Goal: Task Accomplishment & Management: Manage account settings

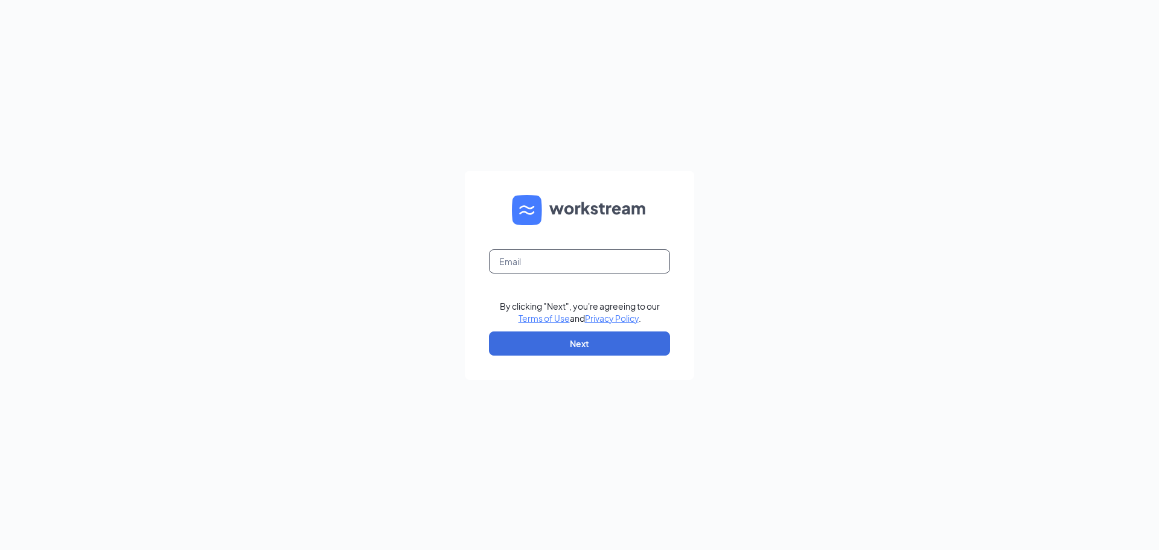
click at [542, 263] on input "text" at bounding box center [579, 261] width 181 height 24
type input "altavia@bigburrito.com"
click at [603, 336] on button "Next" at bounding box center [579, 343] width 181 height 24
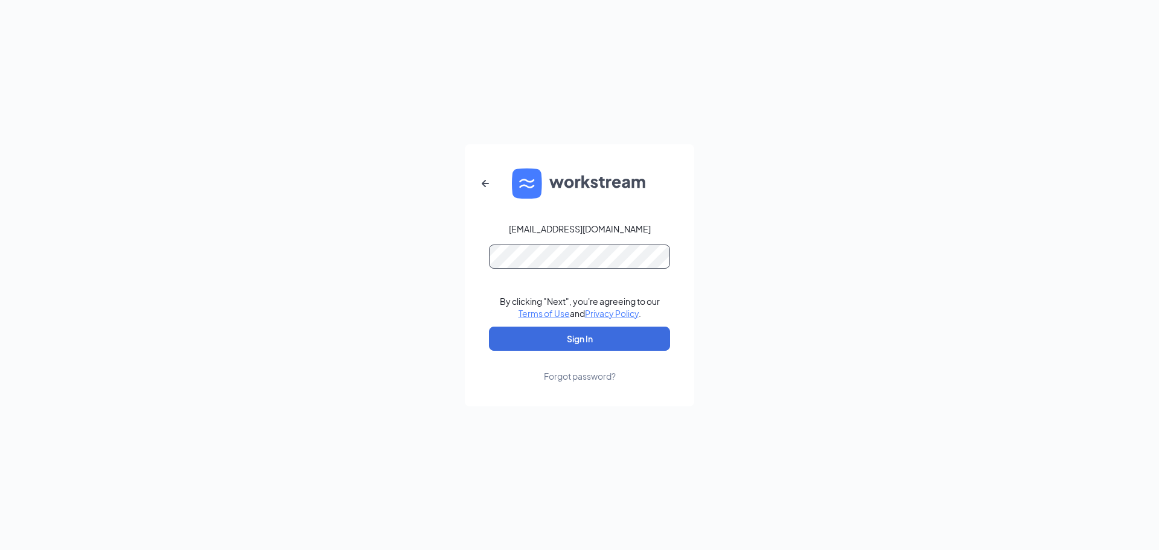
click at [489, 327] on button "Sign In" at bounding box center [579, 339] width 181 height 24
click at [600, 338] on button "Sign In" at bounding box center [579, 339] width 181 height 24
click at [421, 257] on div "altavia@bigburrito.com Credential mismatches. By clicking "Next", you're agreei…" at bounding box center [579, 275] width 1159 height 550
click at [489, 327] on button "Sign In" at bounding box center [579, 339] width 181 height 24
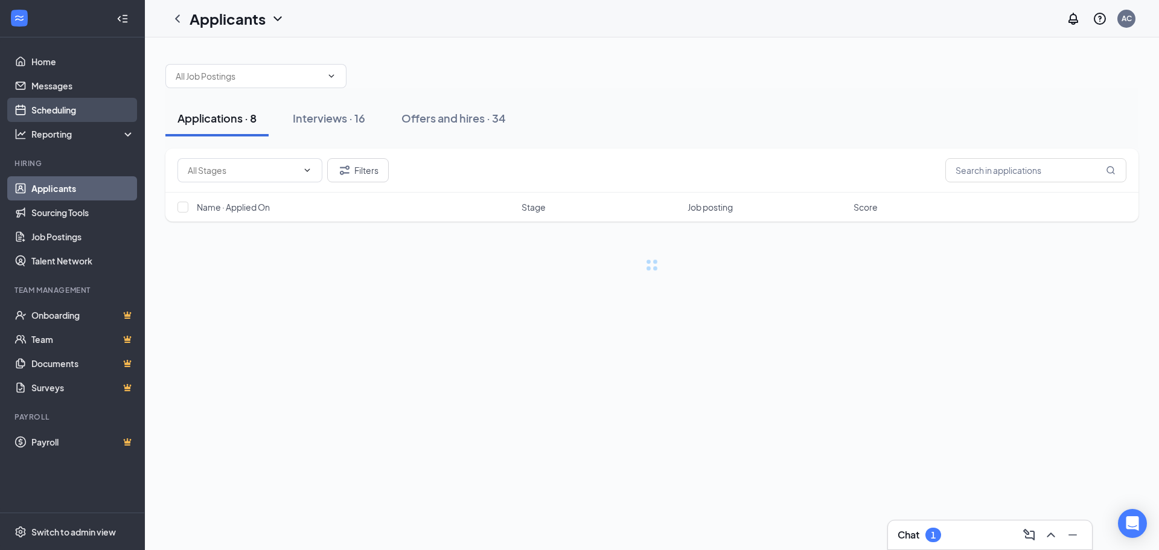
click at [42, 113] on link "Scheduling" at bounding box center [82, 110] width 103 height 24
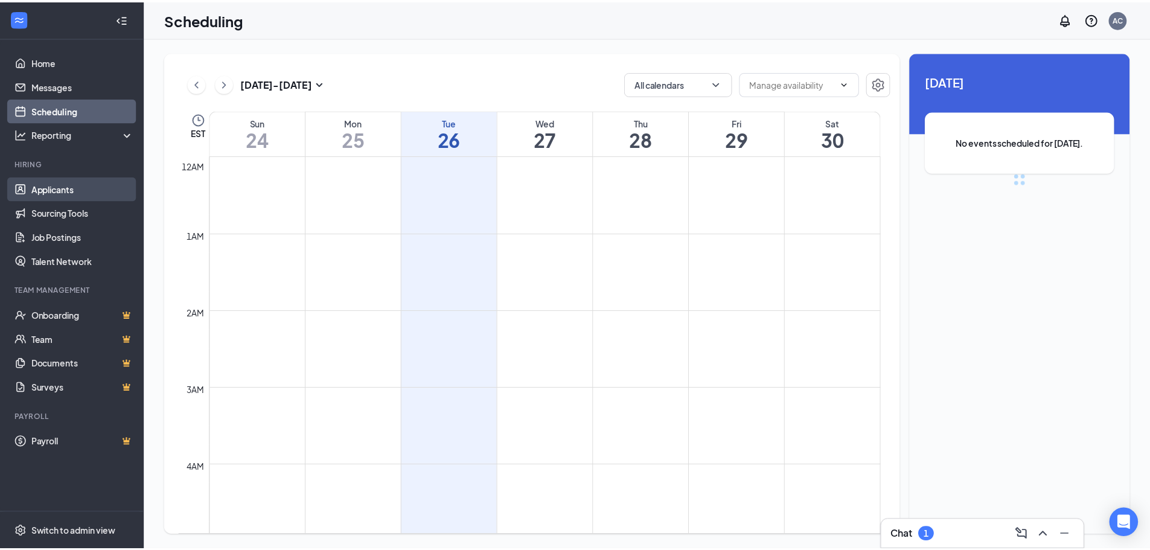
scroll to position [593, 0]
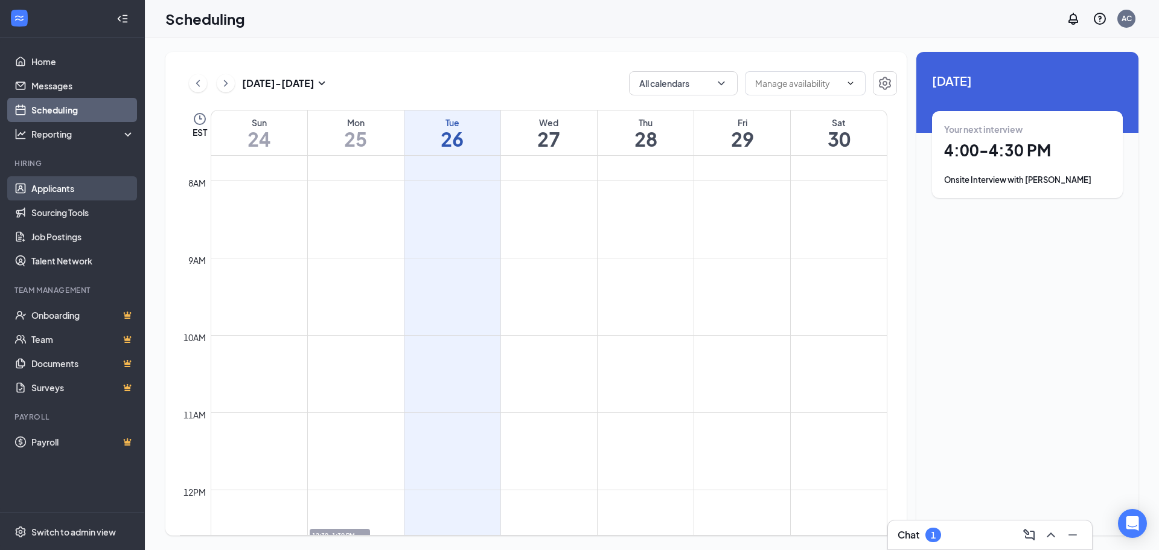
click at [73, 190] on link "Applicants" at bounding box center [82, 188] width 103 height 24
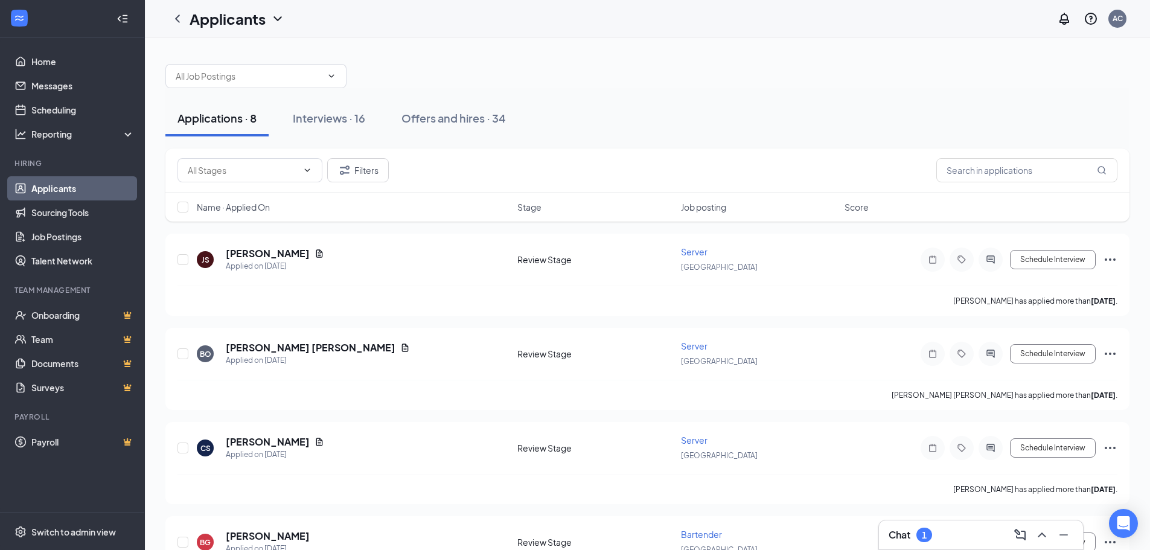
click at [708, 202] on span "Job posting" at bounding box center [703, 207] width 45 height 12
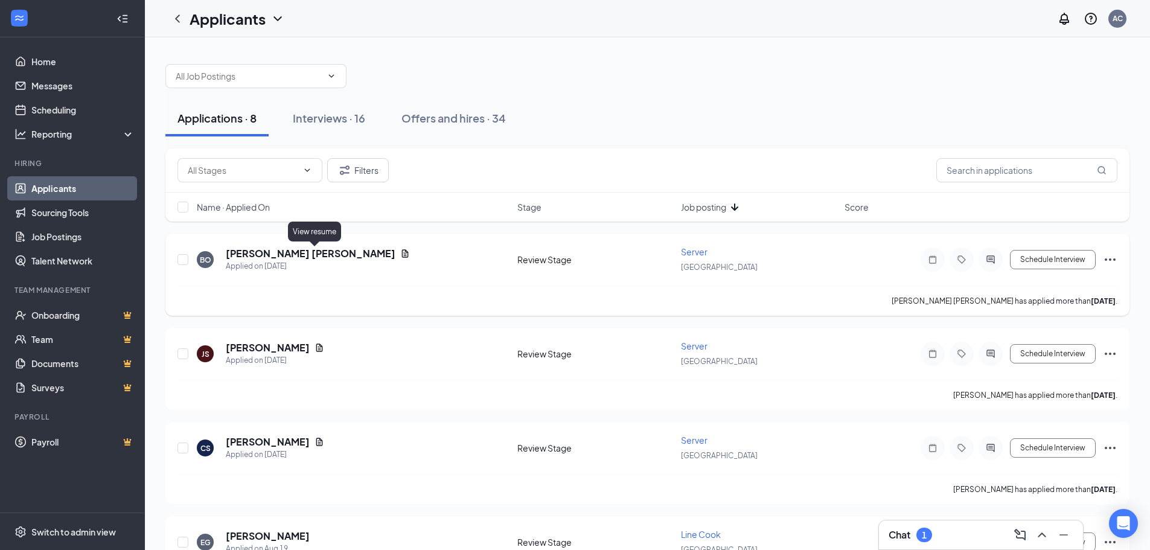
click at [400, 251] on icon "Document" at bounding box center [405, 254] width 10 height 10
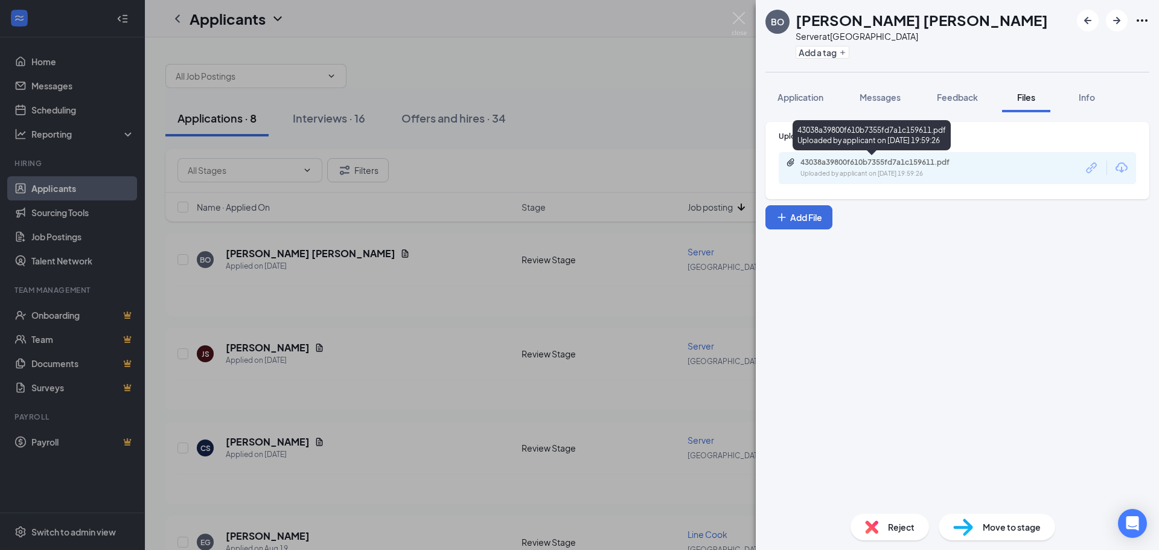
click at [883, 172] on div "Uploaded by applicant on [DATE] 19:59:26" at bounding box center [891, 174] width 181 height 10
click at [517, 326] on div "[PERSON_NAME] [PERSON_NAME] Server at [GEOGRAPHIC_DATA] Add a tag Application M…" at bounding box center [579, 275] width 1159 height 550
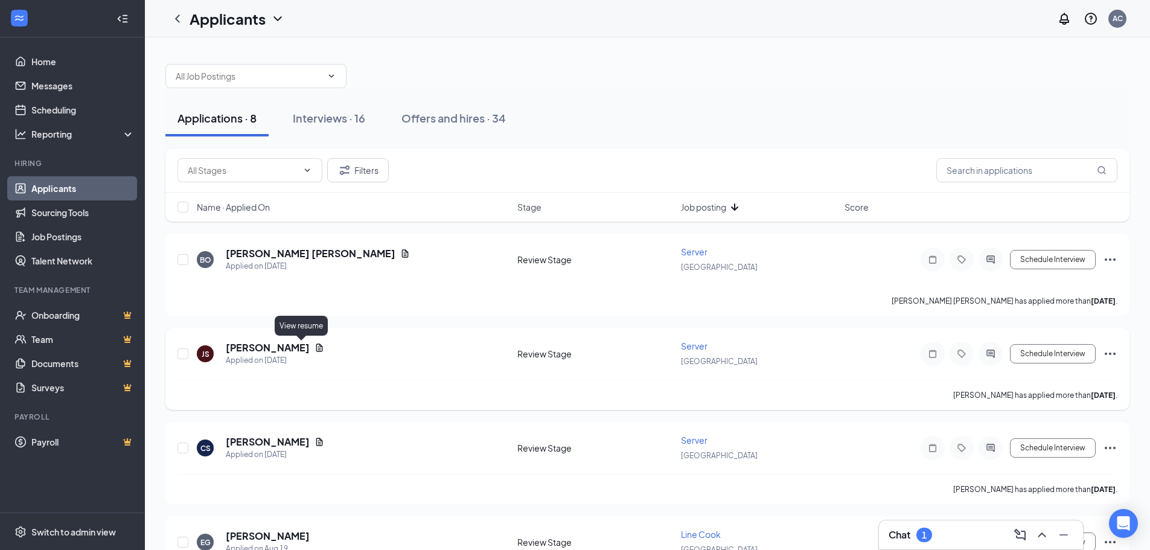
click at [316, 348] on icon "Document" at bounding box center [319, 348] width 7 height 8
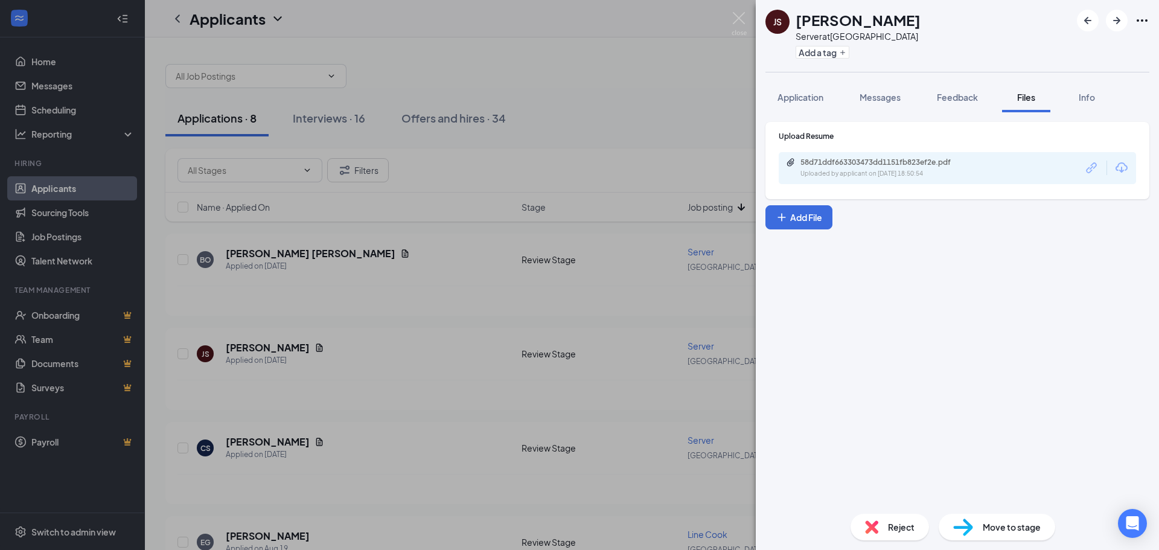
click at [898, 169] on div "Uploaded by applicant on [DATE] 18:50:54" at bounding box center [891, 174] width 181 height 10
click at [380, 328] on div "JS [PERSON_NAME] Server at [GEOGRAPHIC_DATA] Add a tag Application Messages Fee…" at bounding box center [579, 275] width 1159 height 550
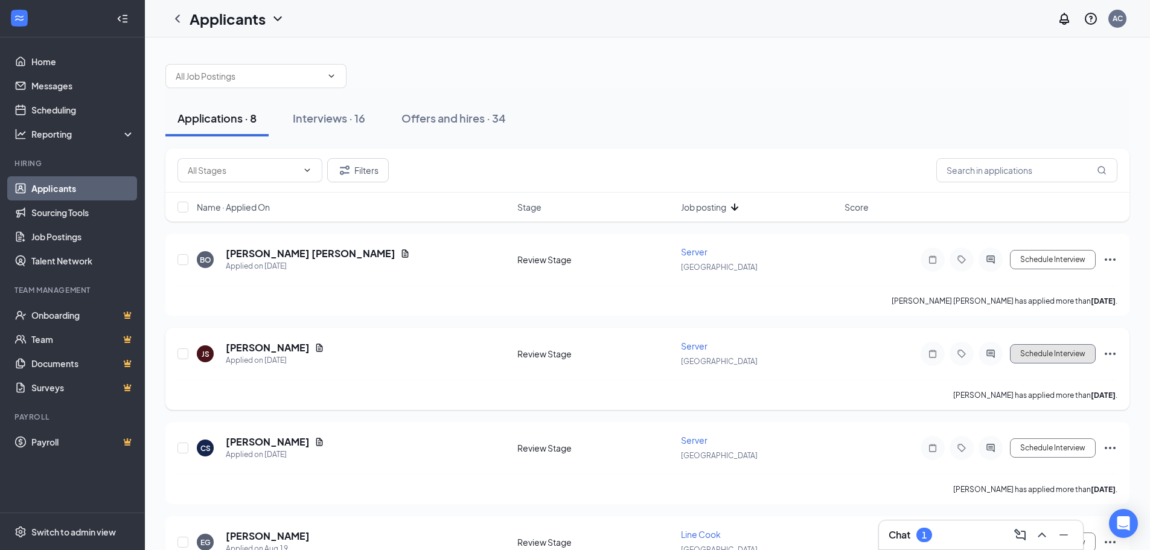
click at [1054, 354] on button "Schedule Interview" at bounding box center [1053, 353] width 86 height 19
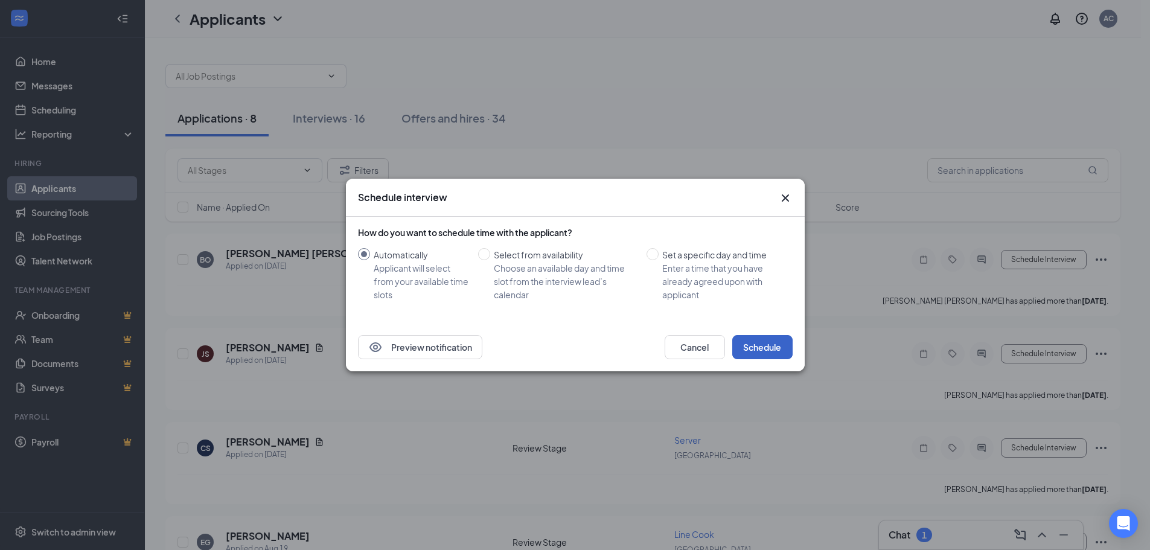
click at [758, 348] on button "Schedule" at bounding box center [762, 347] width 60 height 24
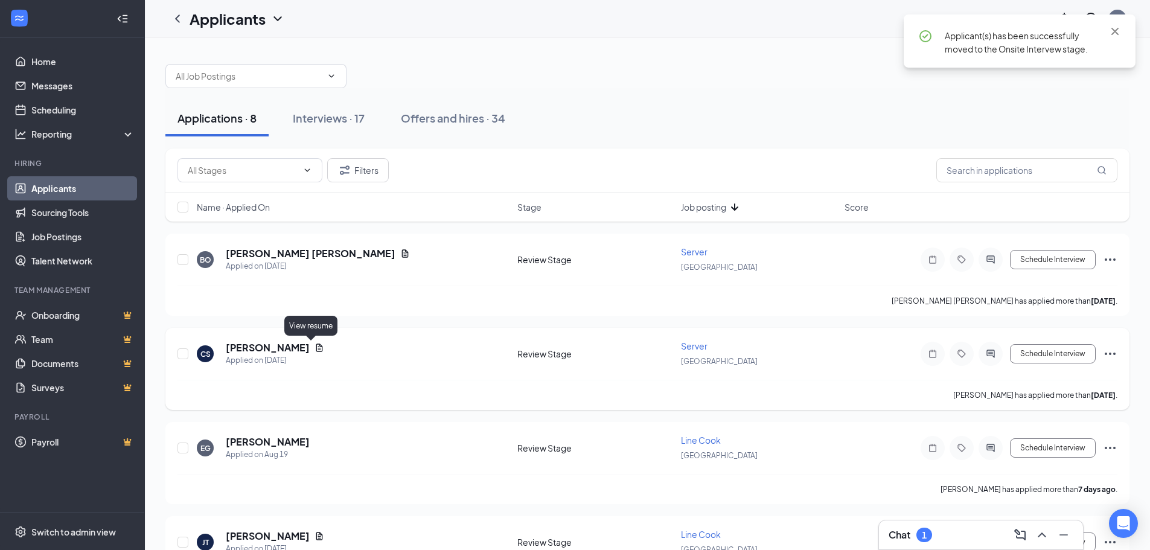
click at [316, 347] on icon "Document" at bounding box center [319, 348] width 7 height 8
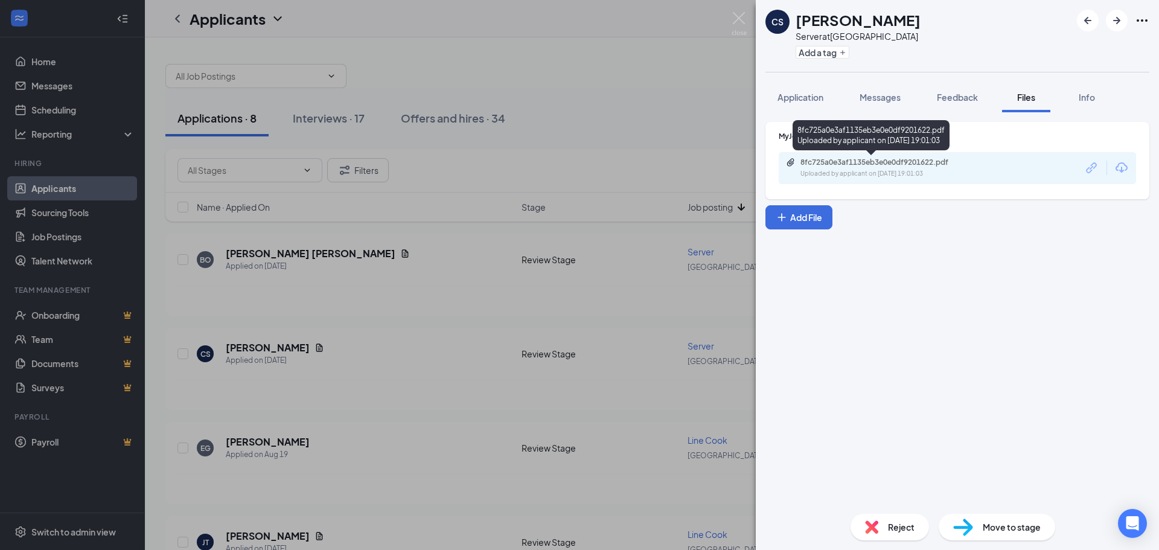
click at [958, 164] on div "8fc725a0e3af1135eb3e0e0df9201622.pdf" at bounding box center [885, 163] width 169 height 10
click at [811, 167] on div "8fc725a0e3af1135eb3e0e0df9201622.pdf Uploaded by applicant on [DATE] 19:01:03" at bounding box center [884, 168] width 196 height 21
click at [669, 112] on div "CS [PERSON_NAME] Server at [GEOGRAPHIC_DATA] Add a tag Application Messages Fee…" at bounding box center [579, 275] width 1159 height 550
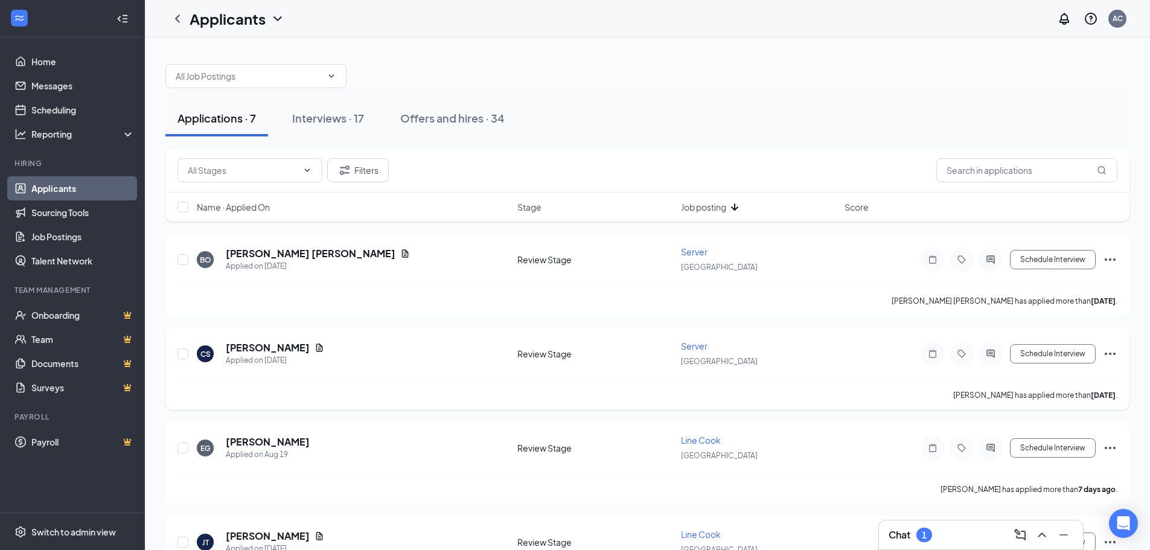
click at [1112, 354] on icon "Ellipses" at bounding box center [1110, 354] width 14 height 14
click at [1020, 529] on p "Reject" at bounding box center [1056, 528] width 104 height 12
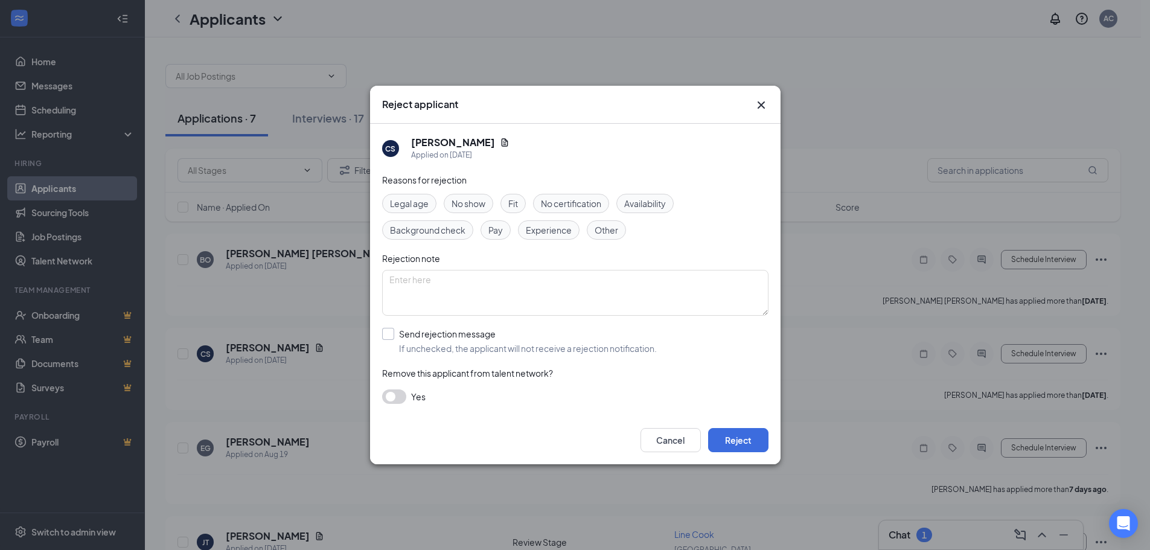
click at [386, 334] on input "Send rejection message If unchecked, the applicant will not receive a rejection…" at bounding box center [519, 341] width 275 height 27
checkbox input "true"
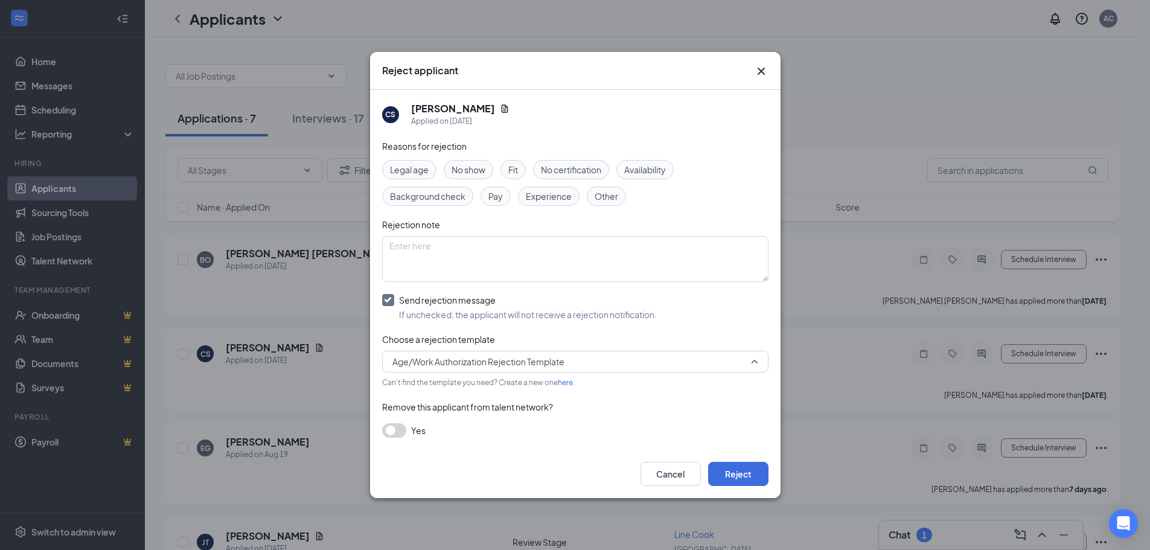
click at [422, 364] on span "Age/Work Authorization Rejection Template" at bounding box center [478, 362] width 172 height 18
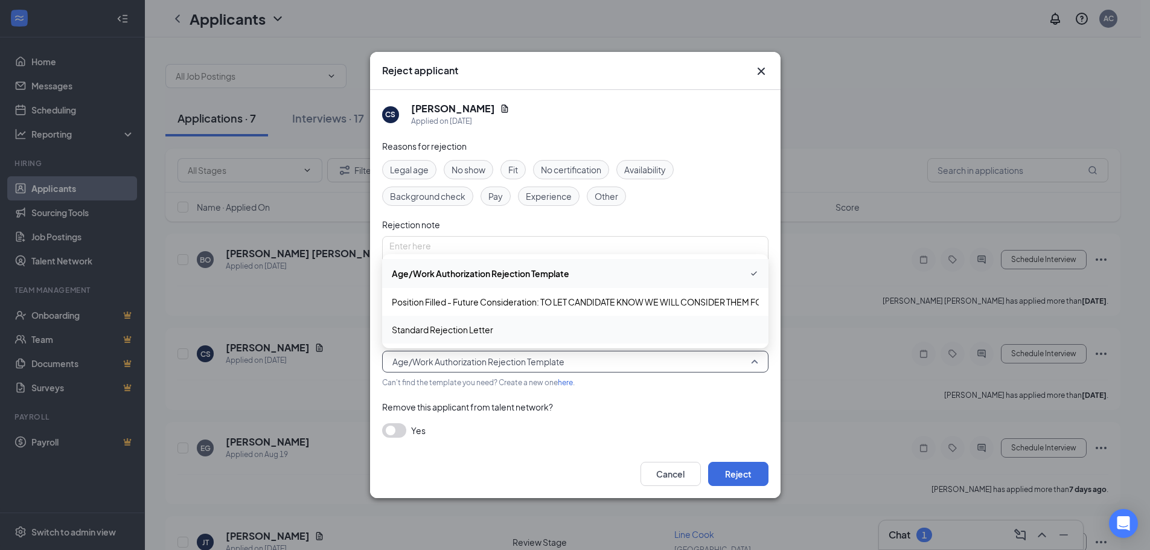
click at [433, 328] on span "Standard Rejection Letter" at bounding box center [442, 329] width 101 height 13
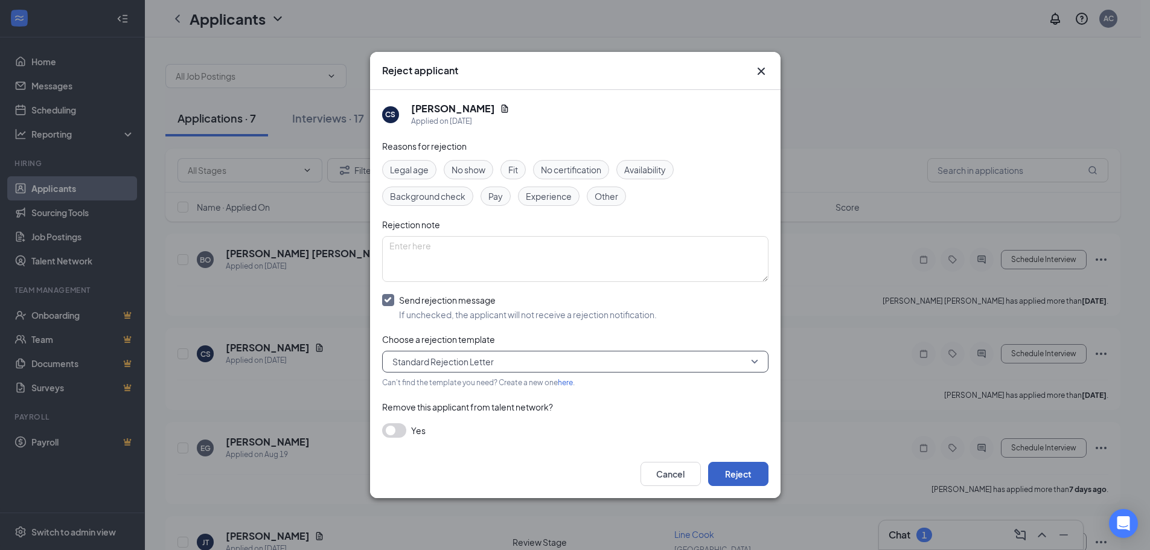
click at [725, 475] on button "Reject" at bounding box center [738, 474] width 60 height 24
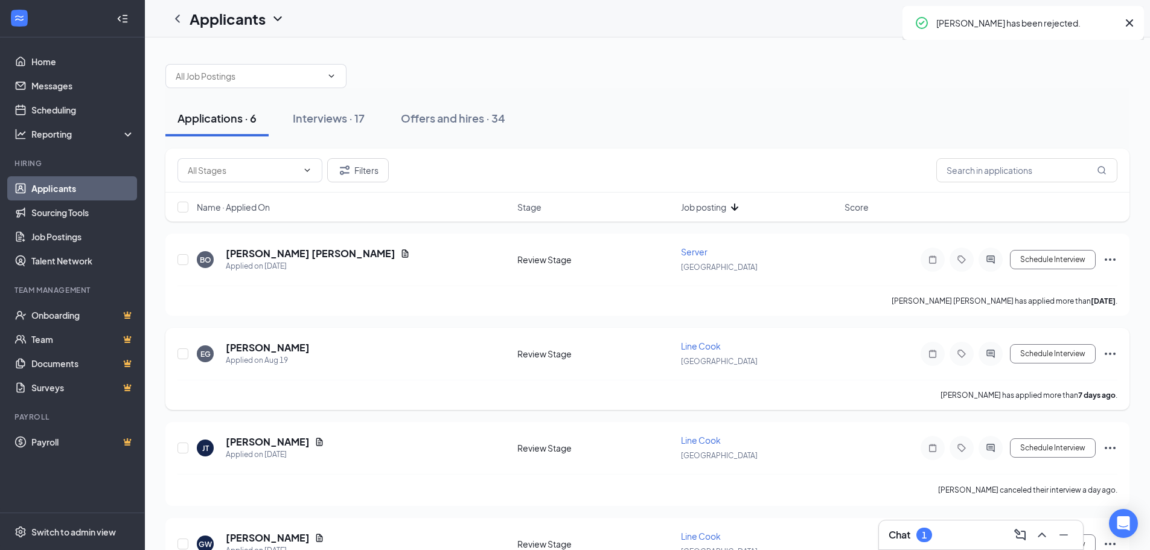
click at [1109, 353] on icon "Ellipses" at bounding box center [1110, 354] width 14 height 14
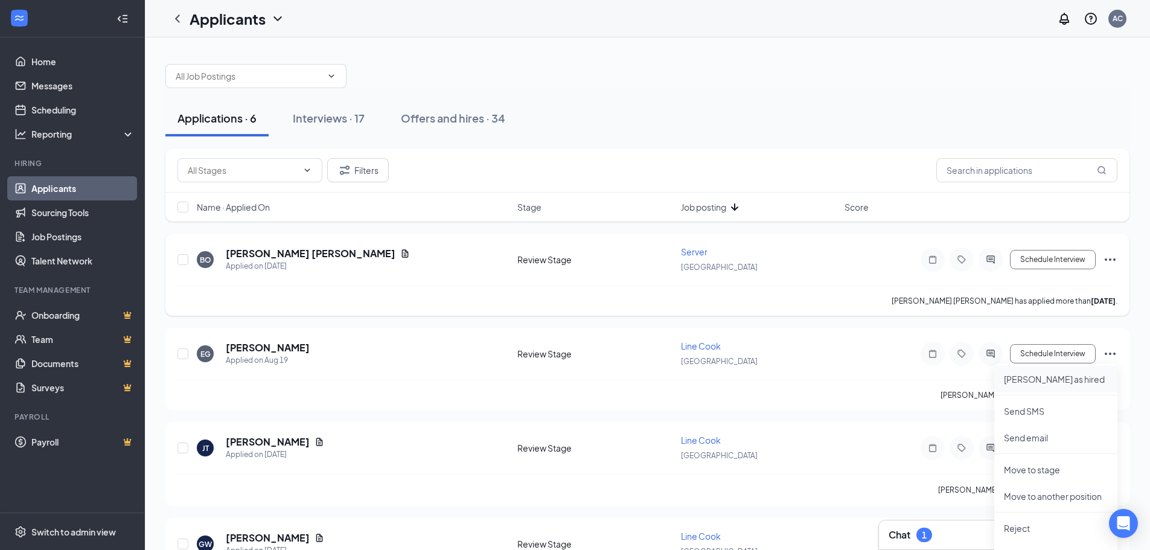
click at [1044, 380] on p "[PERSON_NAME] as hired" at bounding box center [1056, 379] width 104 height 12
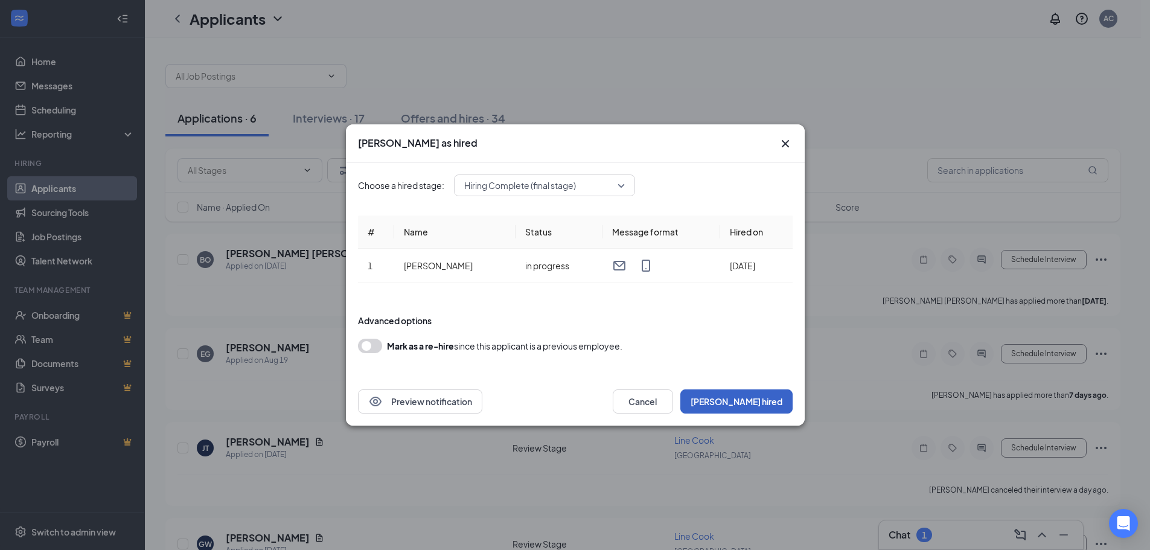
click at [773, 407] on button "[PERSON_NAME] hired" at bounding box center [736, 401] width 112 height 24
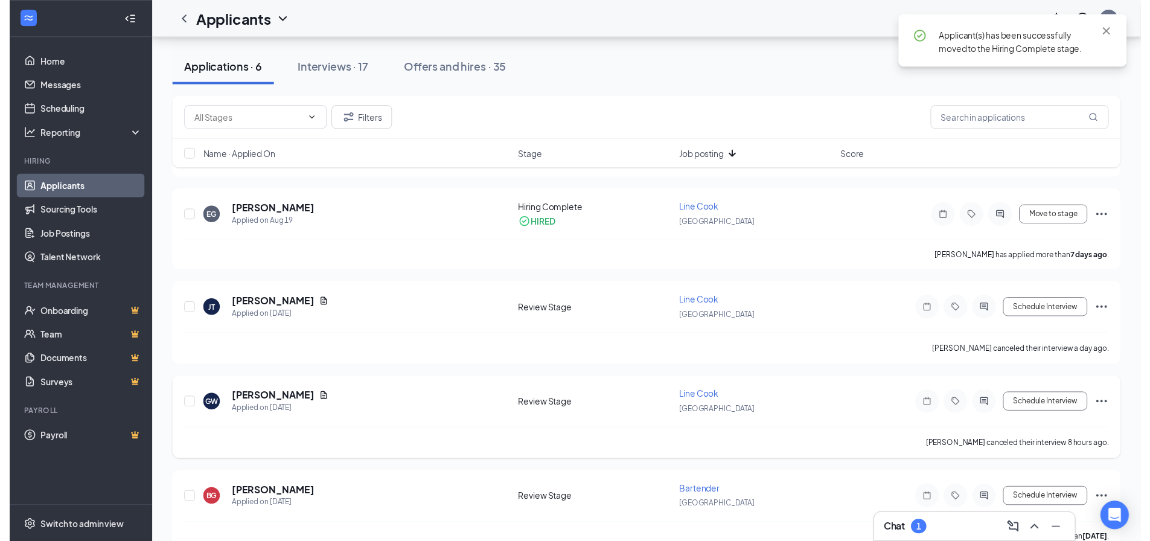
scroll to position [181, 0]
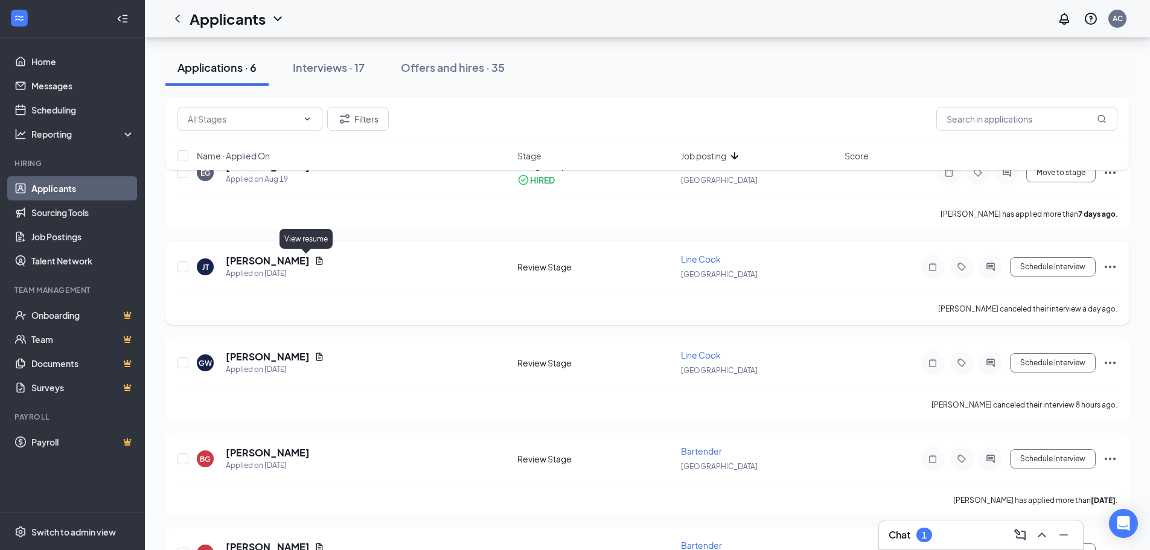
click at [315, 259] on icon "Document" at bounding box center [320, 261] width 10 height 10
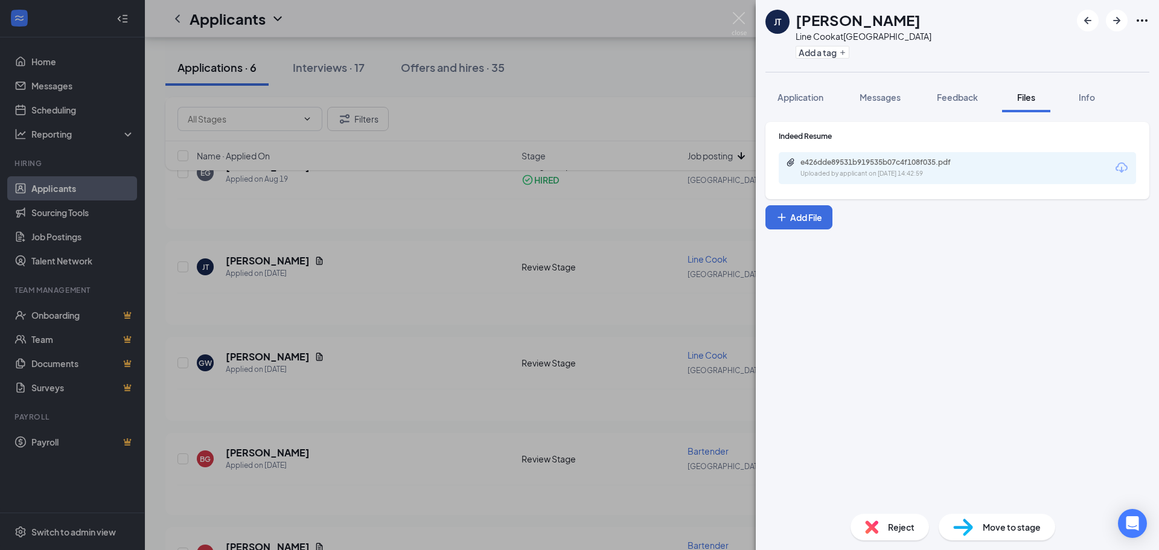
click at [898, 165] on div "e426dde89531b919535b07c4f108f035.pdf" at bounding box center [885, 163] width 169 height 10
click at [635, 294] on div "[PERSON_NAME] Line Cook at [GEOGRAPHIC_DATA] Add a tag Application Messages Fee…" at bounding box center [579, 275] width 1159 height 550
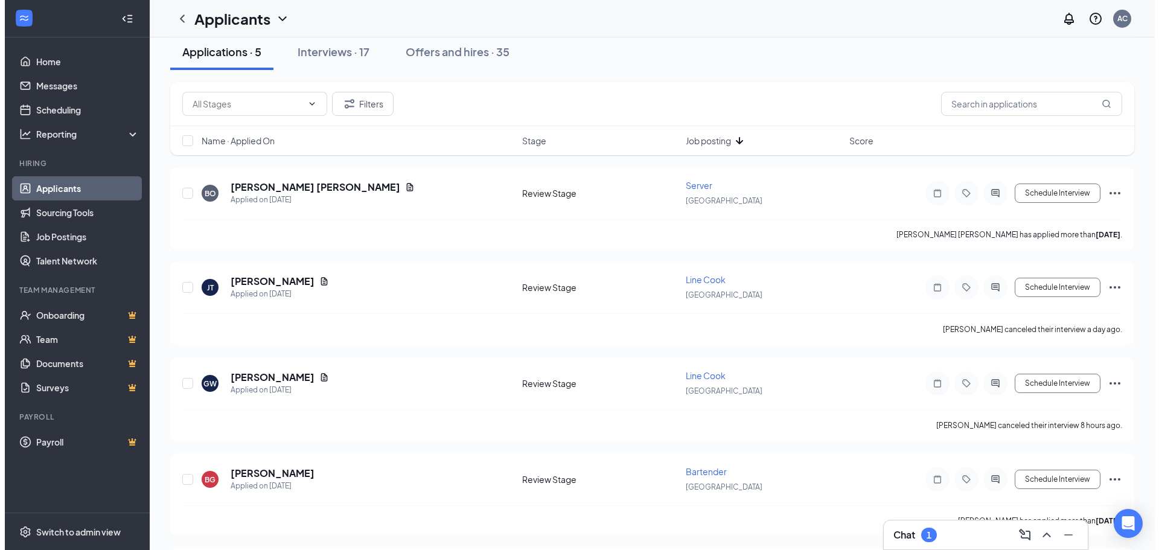
scroll to position [161, 0]
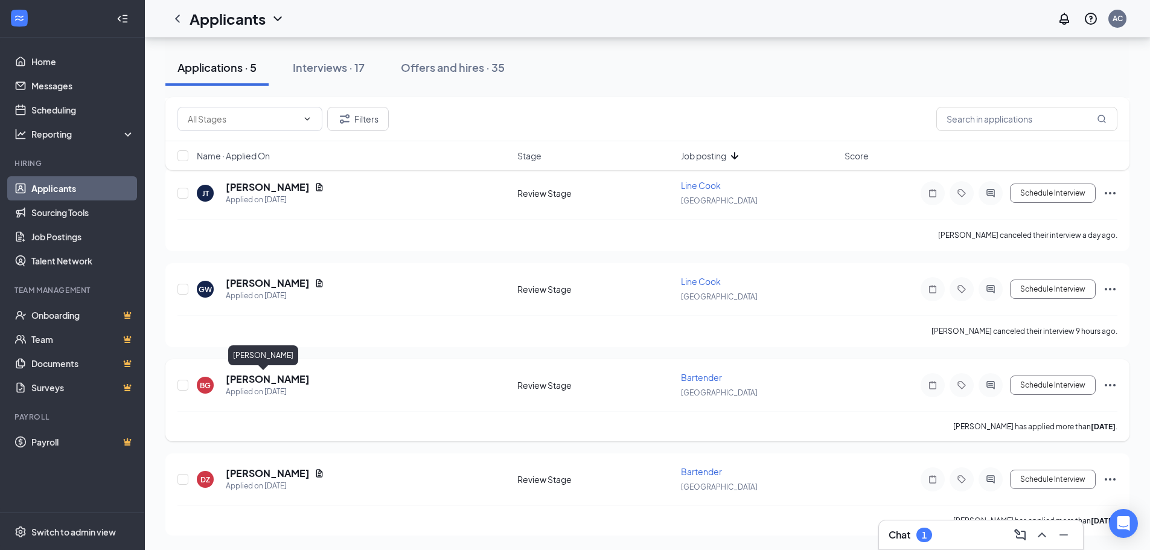
click at [258, 381] on h5 "[PERSON_NAME]" at bounding box center [268, 379] width 84 height 13
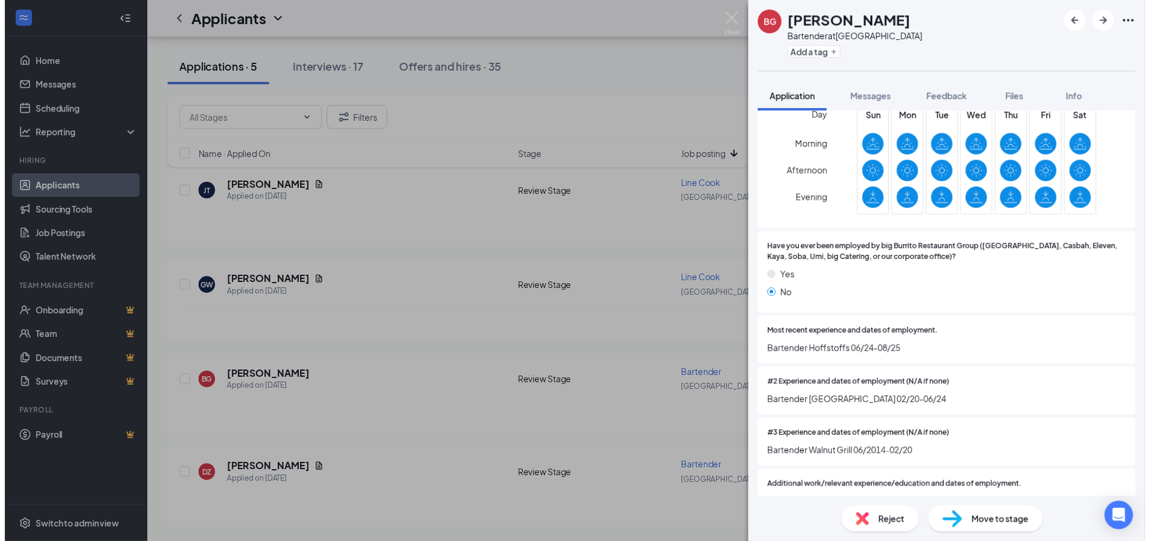
scroll to position [362, 0]
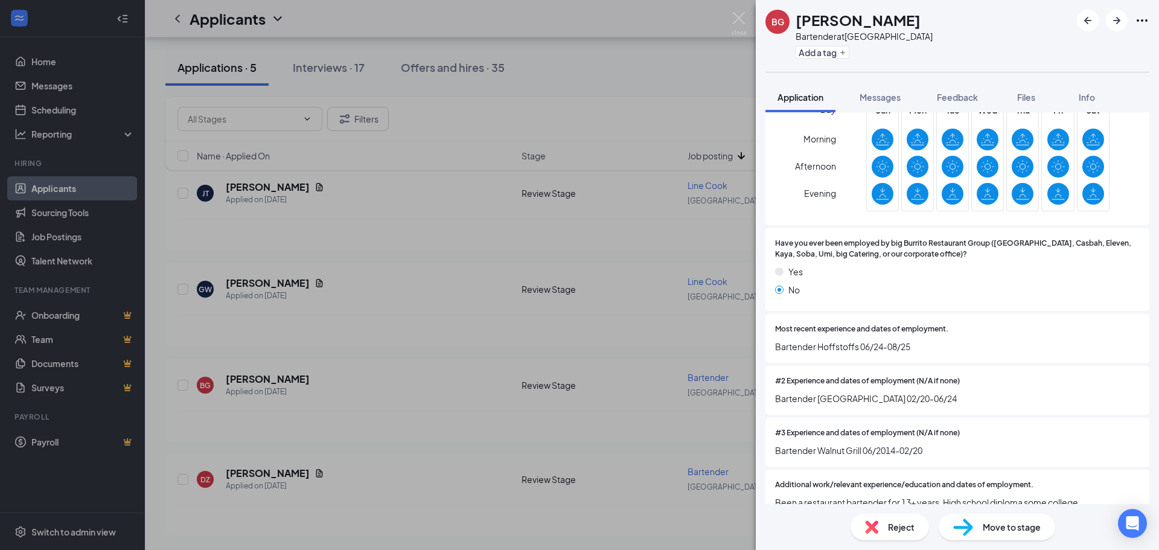
click at [377, 295] on div "BG [PERSON_NAME] Bartender at [GEOGRAPHIC_DATA] Add a tag Application Messages …" at bounding box center [579, 275] width 1159 height 550
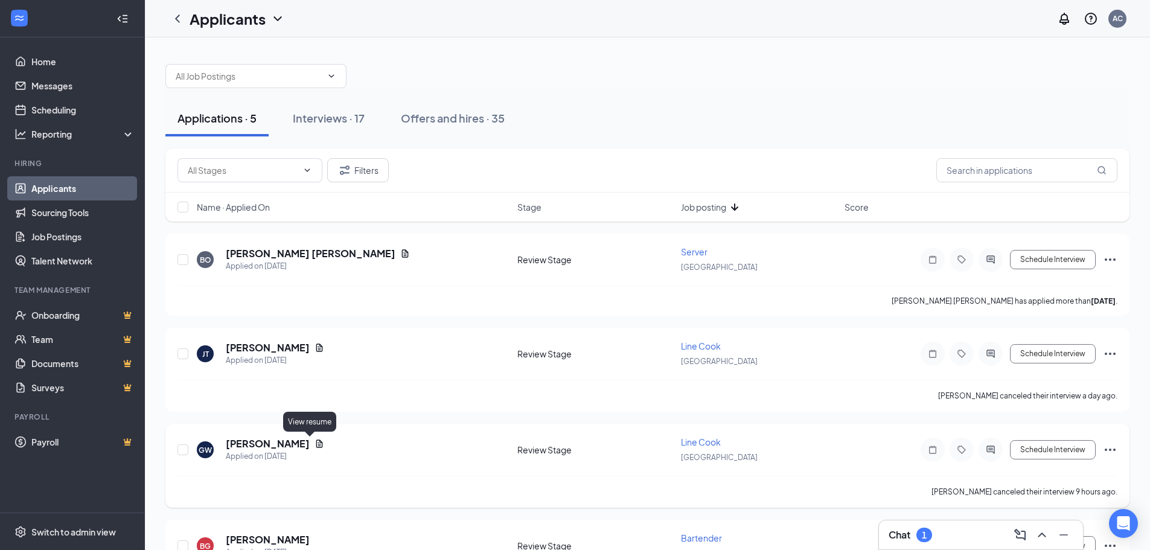
click at [316, 443] on icon "Document" at bounding box center [319, 444] width 7 height 8
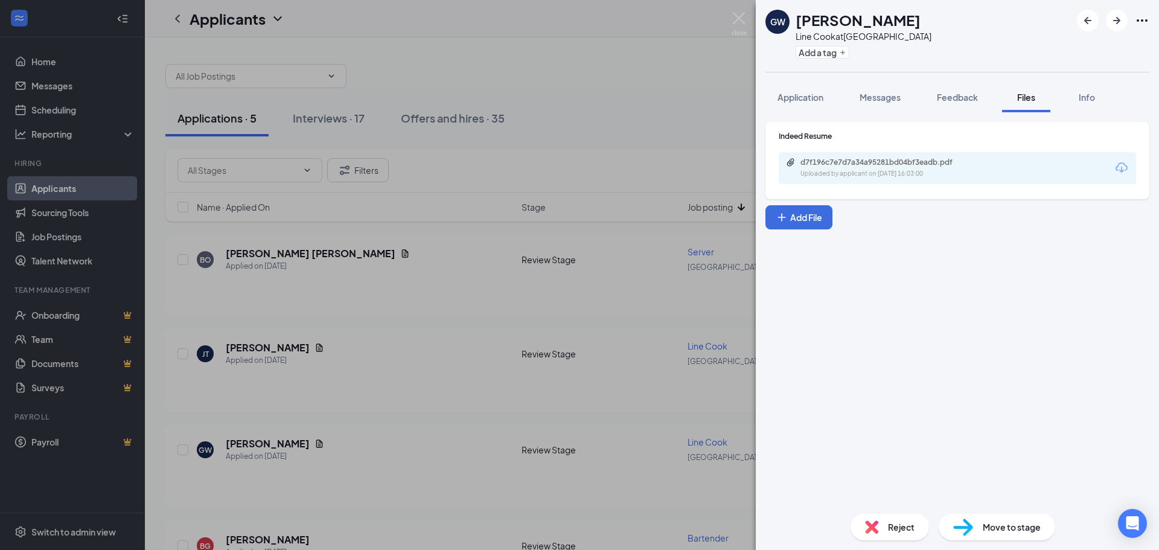
click at [848, 158] on div "d7f196c7e7d7a34a95281bd04bf3eadb.pdf" at bounding box center [885, 163] width 169 height 10
